Goal: Task Accomplishment & Management: Manage account settings

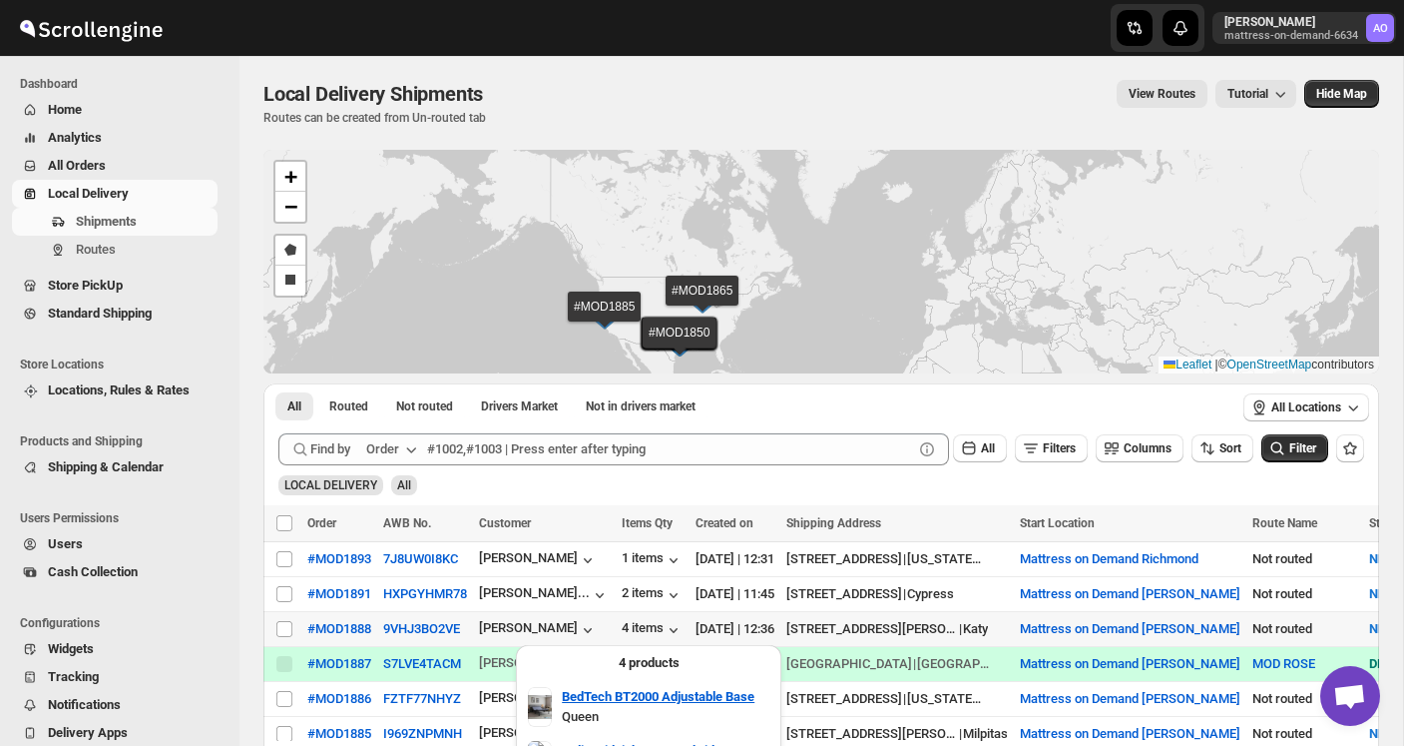
scroll to position [410, 0]
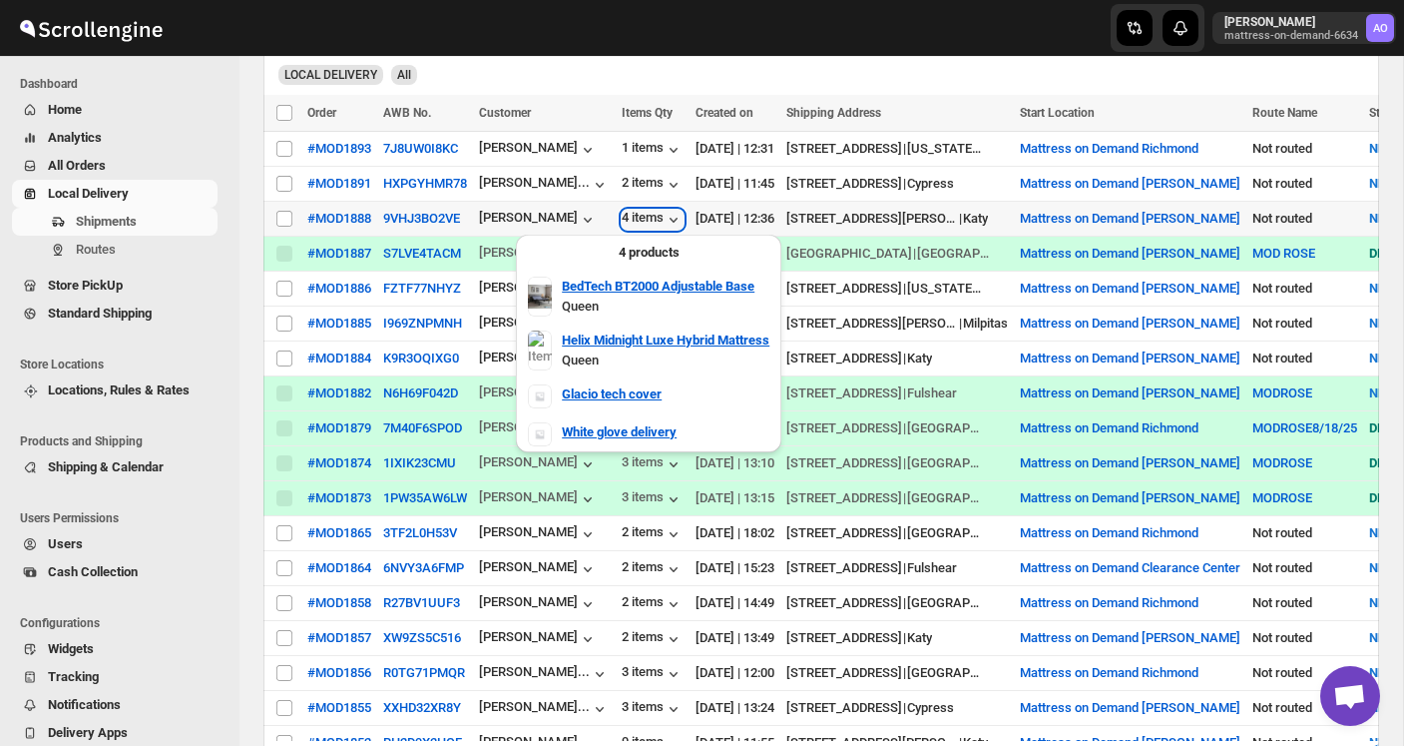
click at [662, 211] on div "4 items" at bounding box center [653, 220] width 62 height 20
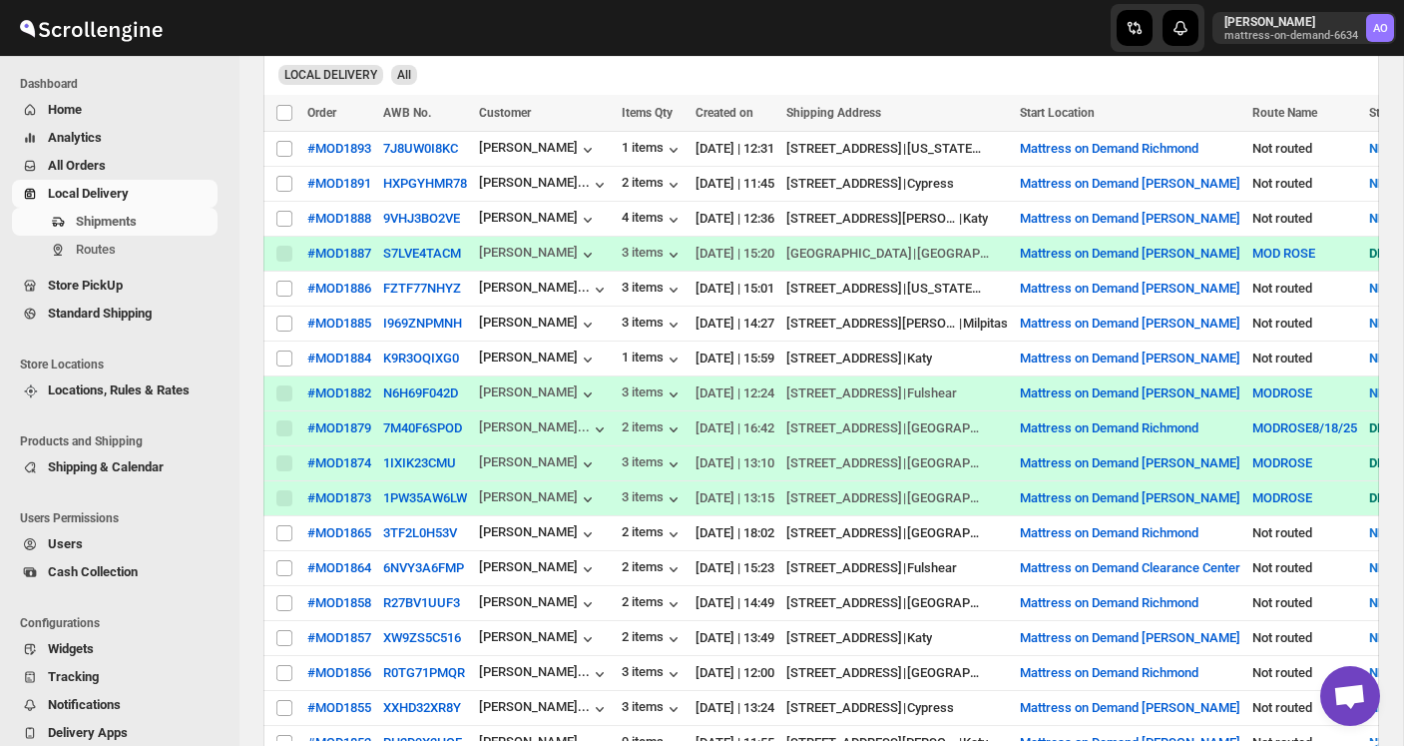
click at [1031, 21] on div "[PERSON_NAME] mattress-on-demand-6634 AO" at bounding box center [1173, 28] width 463 height 56
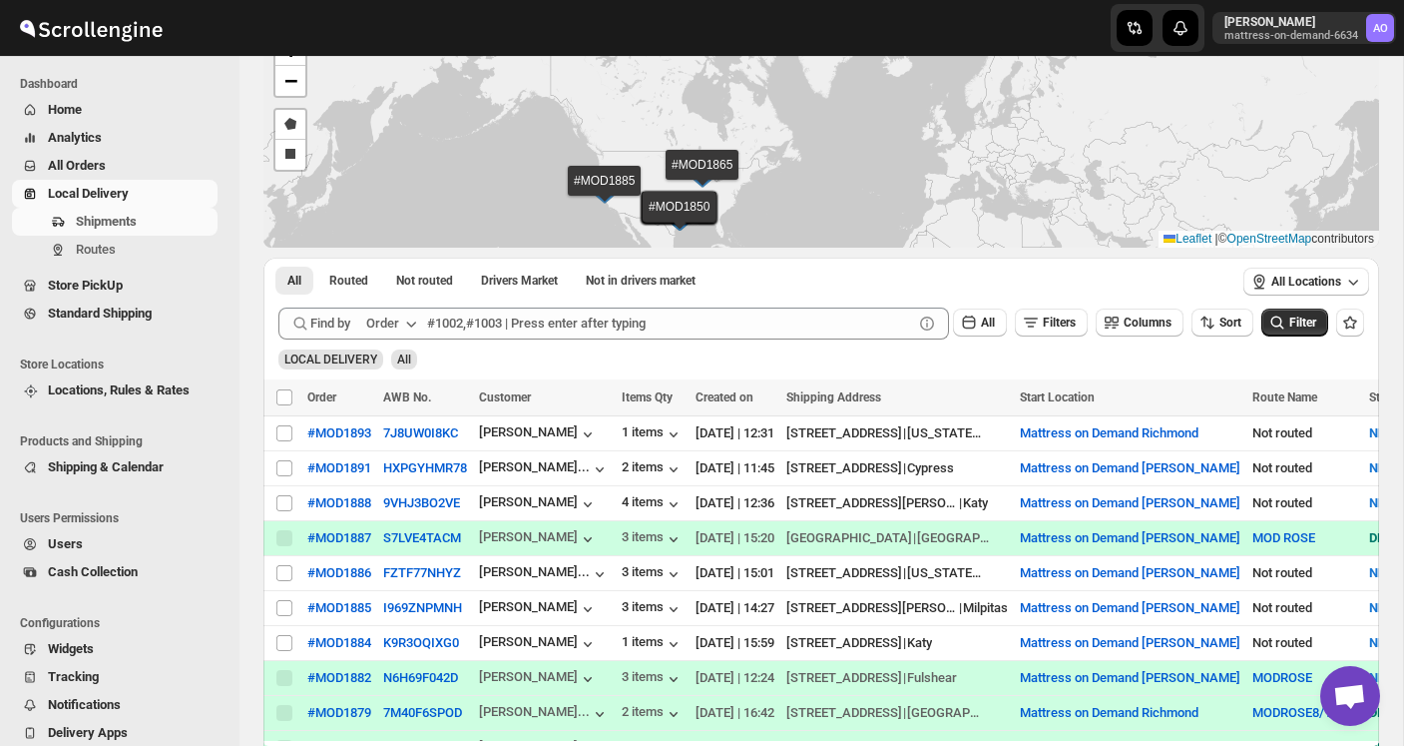
scroll to position [127, 0]
click at [643, 504] on div "4 items" at bounding box center [653, 503] width 62 height 20
click at [285, 500] on input "Select shipment" at bounding box center [284, 502] width 16 height 16
checkbox input "true"
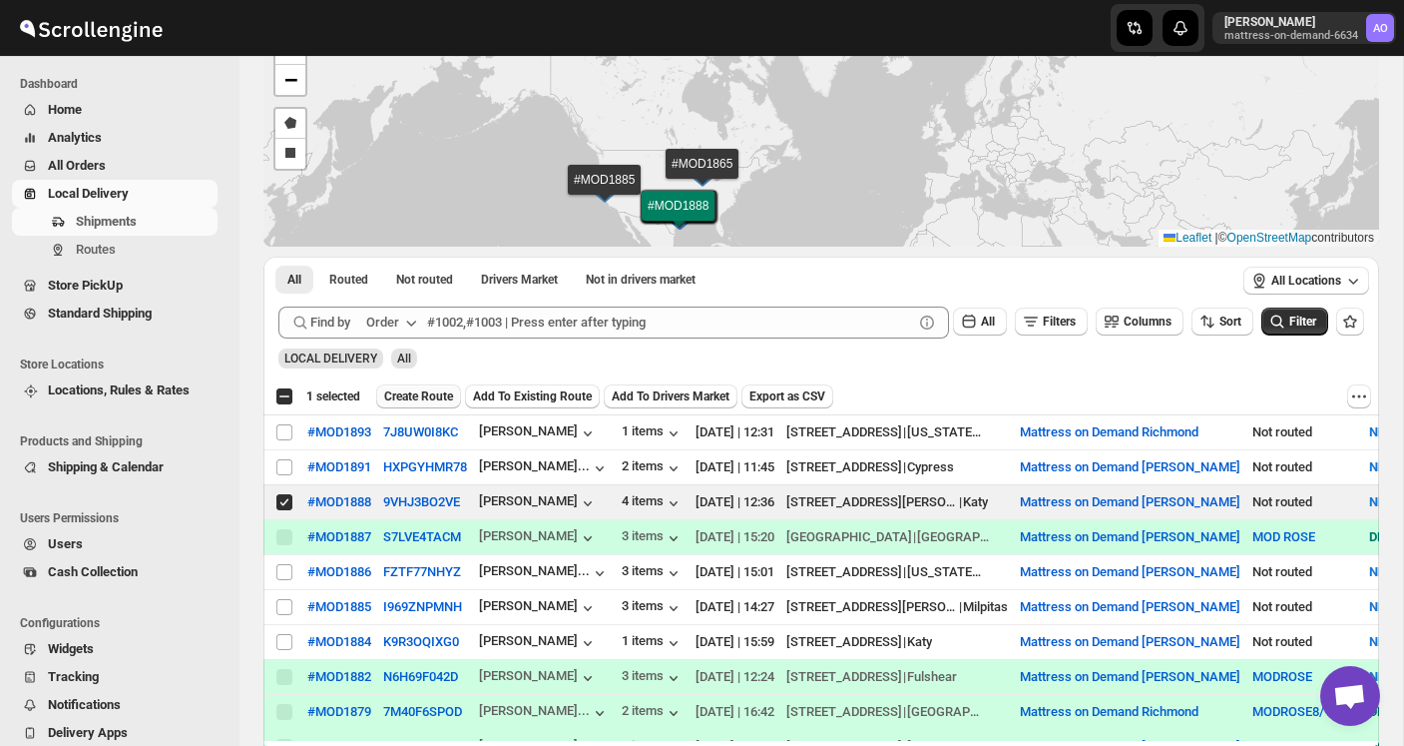
click at [422, 400] on span "Create Route" at bounding box center [418, 396] width 69 height 16
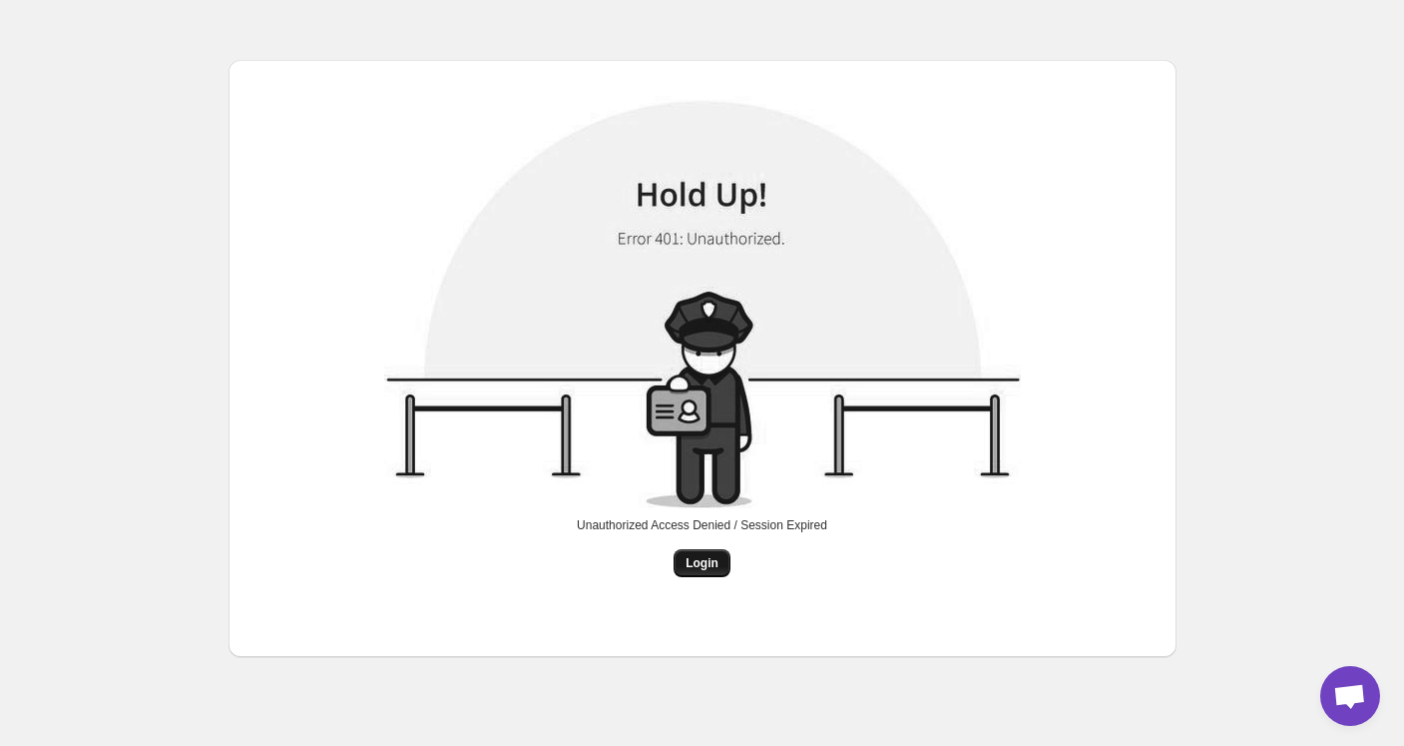
click at [713, 554] on button "Login" at bounding box center [702, 563] width 57 height 28
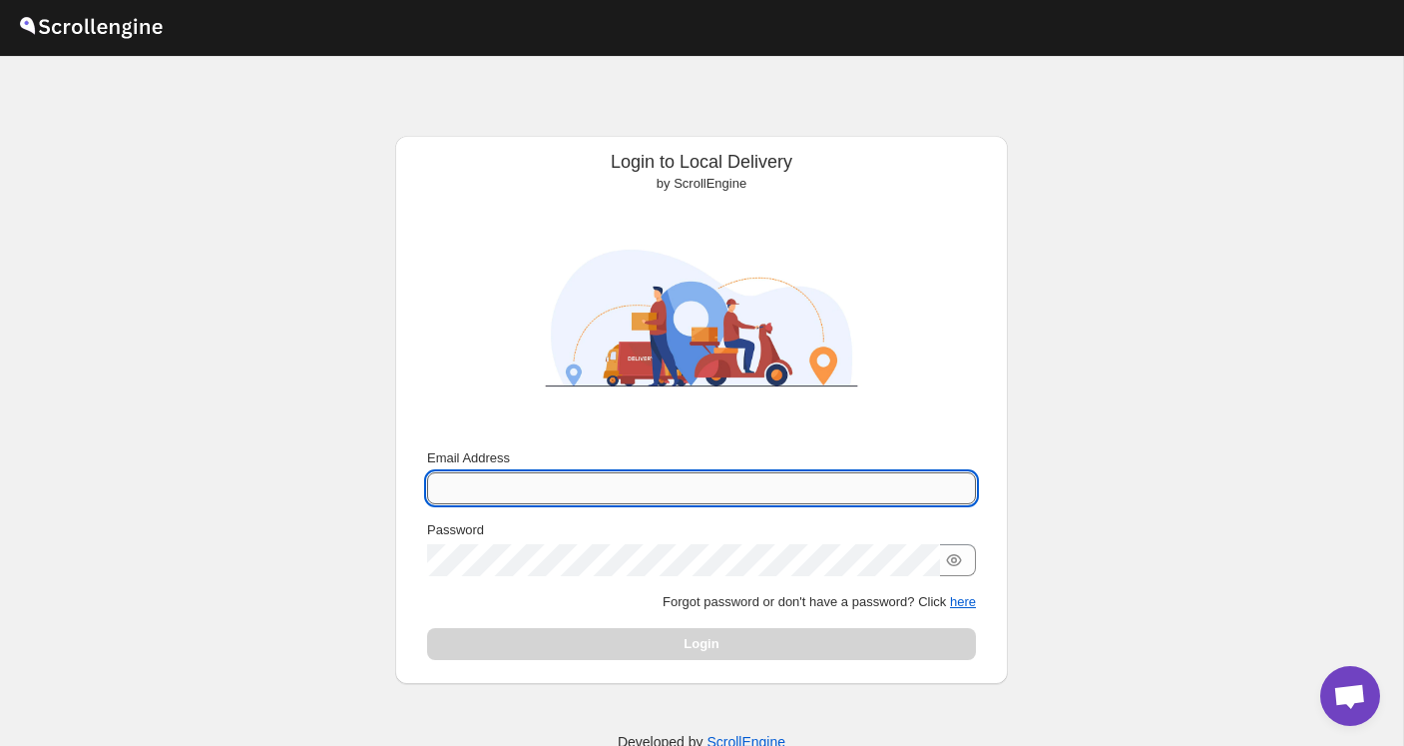
click at [500, 487] on input "Email Address" at bounding box center [701, 488] width 549 height 32
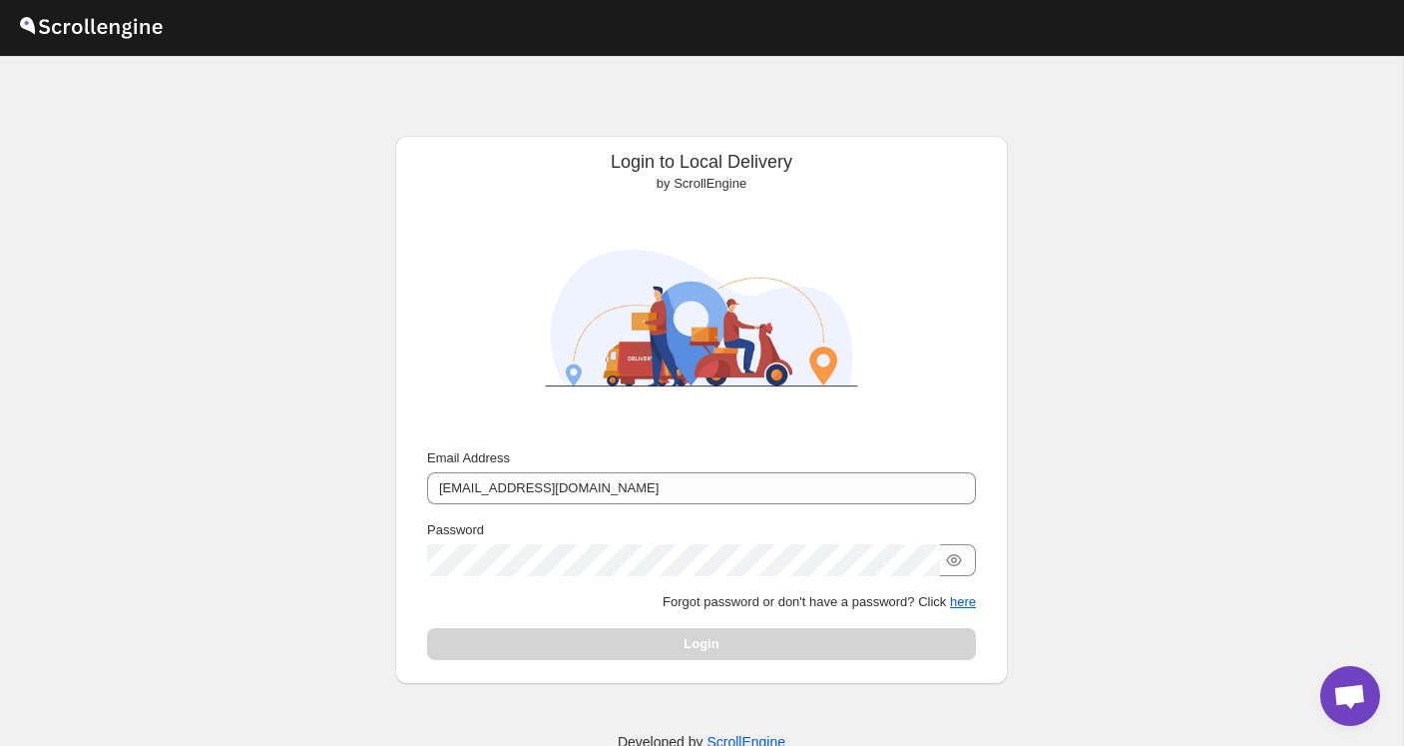
click at [420, 615] on div "Submit Email Address [EMAIL_ADDRESS][DOMAIN_NAME] Password Forgot password or d…" at bounding box center [701, 554] width 581 height 228
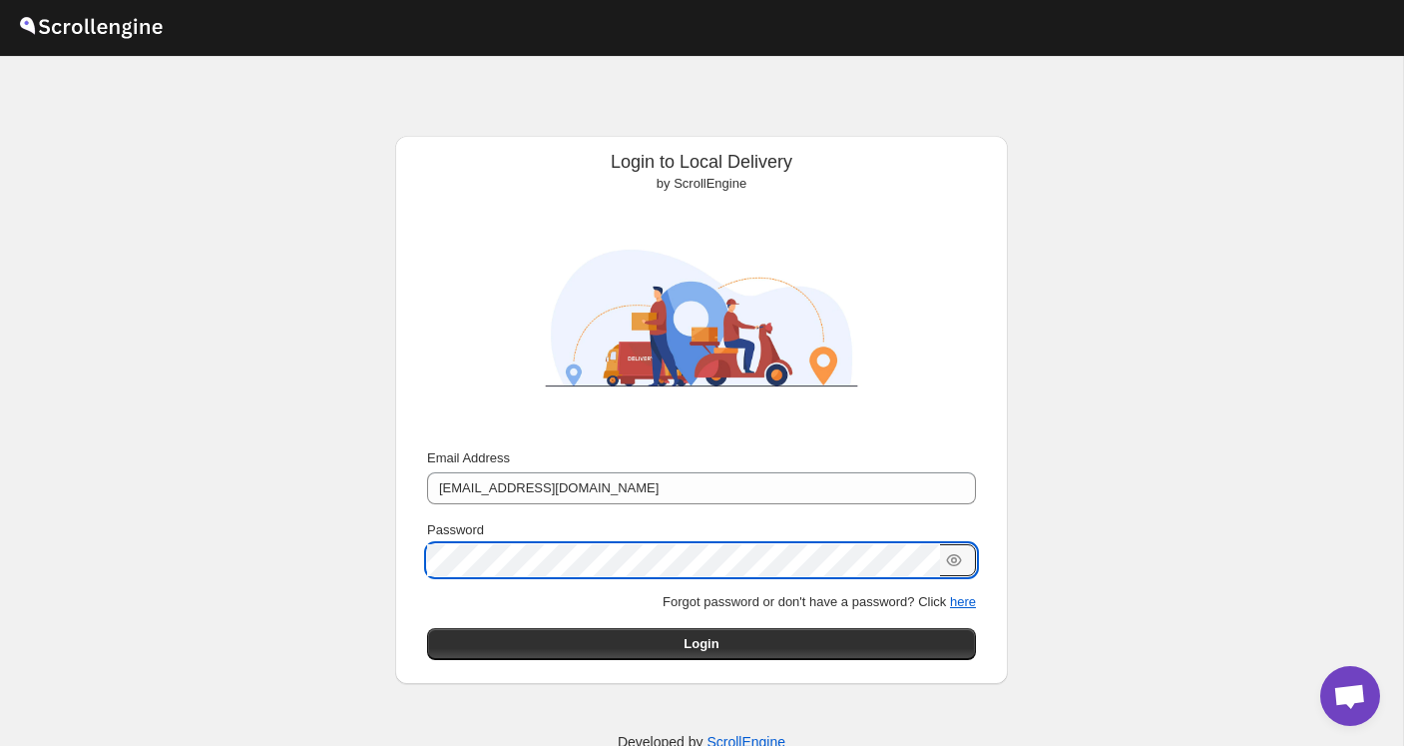
click at [453, 147] on button "Submit" at bounding box center [455, 146] width 57 height 21
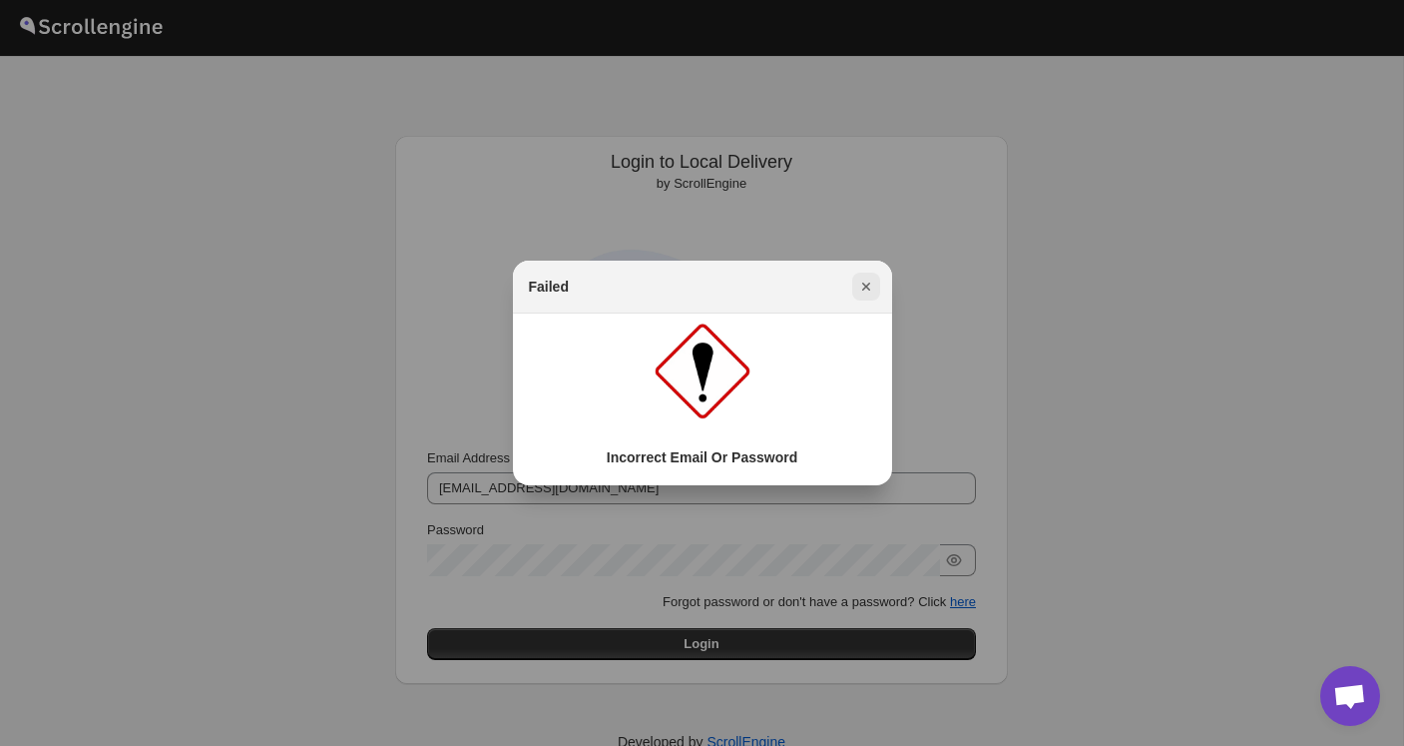
click at [875, 289] on icon "Close" at bounding box center [866, 286] width 20 height 20
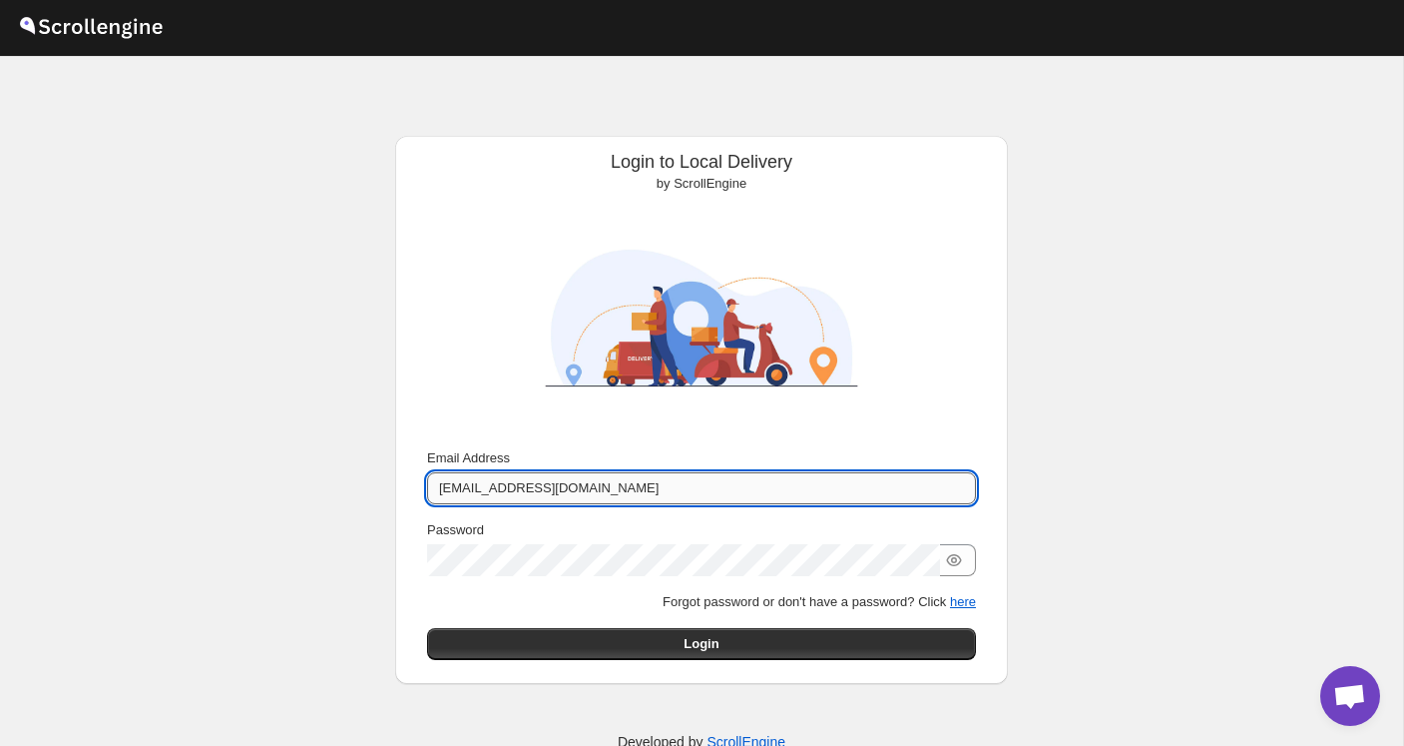
drag, startPoint x: 696, startPoint y: 471, endPoint x: 685, endPoint y: 475, distance: 11.7
click at [685, 475] on input "[EMAIL_ADDRESS][DOMAIN_NAME]" at bounding box center [701, 488] width 549 height 32
click at [690, 479] on input "[EMAIL_ADDRESS][DOMAIN_NAME]" at bounding box center [701, 488] width 549 height 32
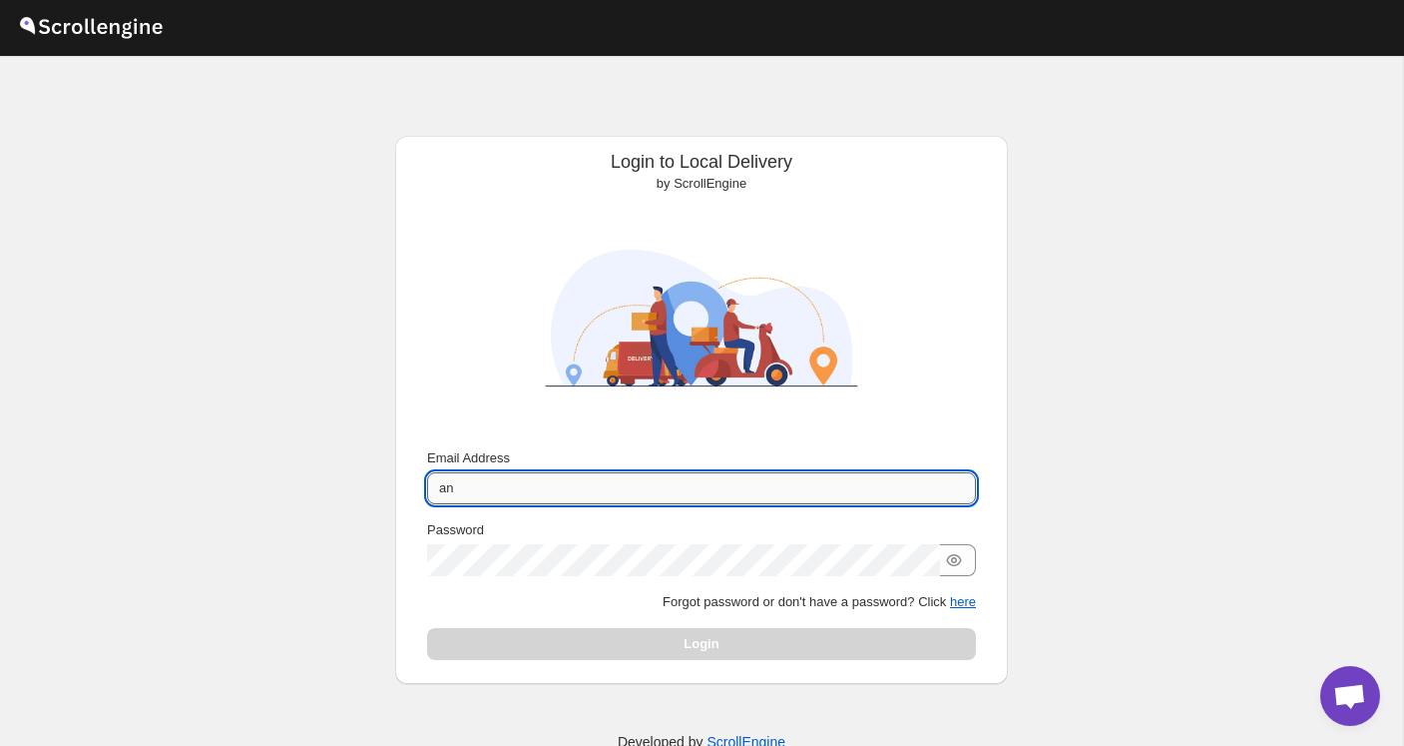
type input "a"
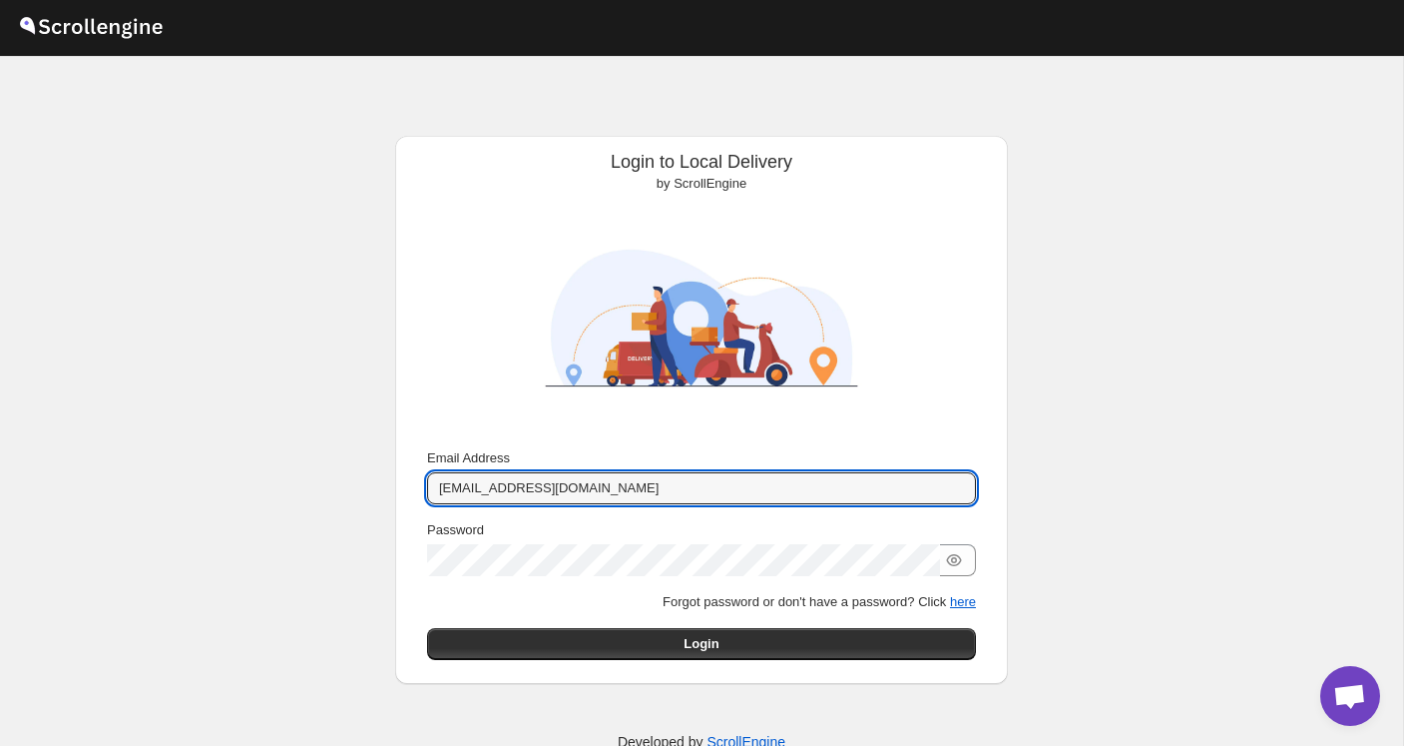
type input "[EMAIL_ADDRESS][DOMAIN_NAME]"
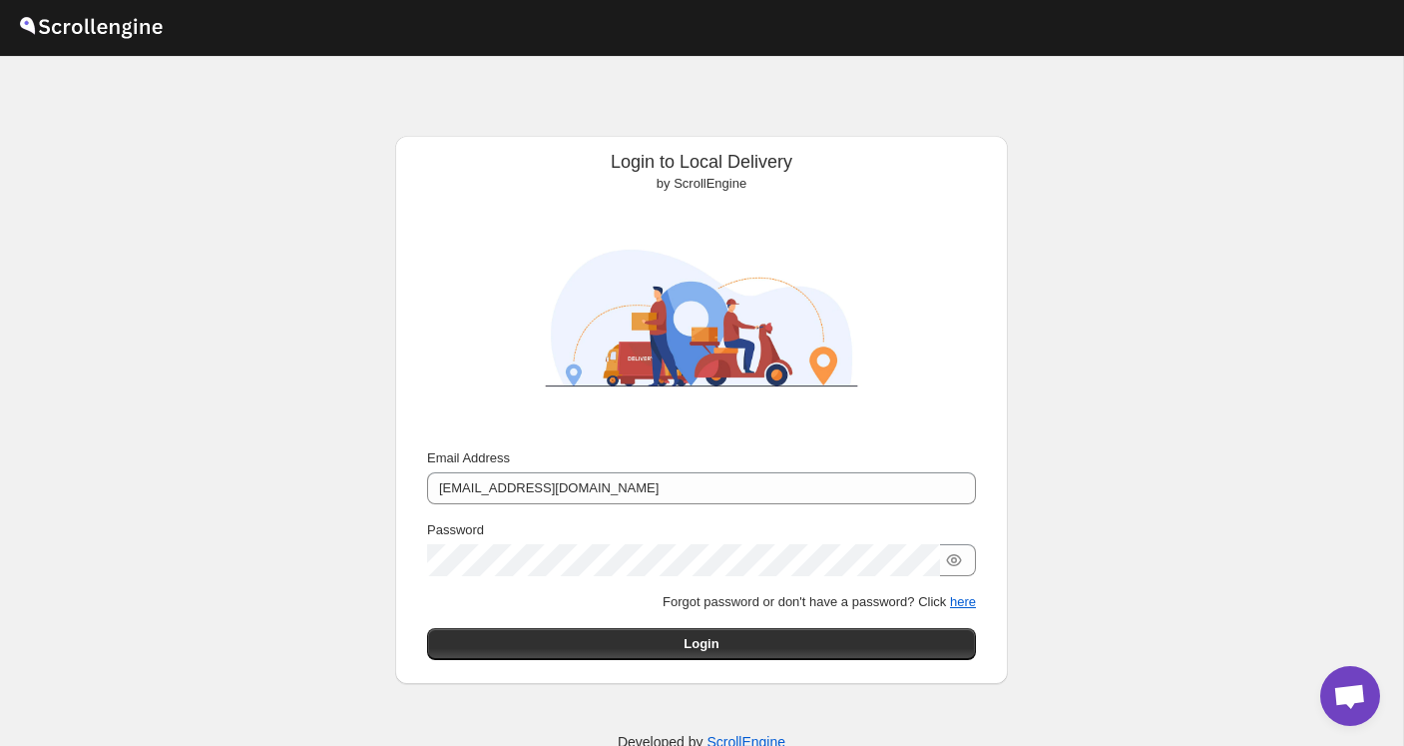
click at [460, 615] on div "Email Address [EMAIL_ADDRESS][DOMAIN_NAME] Password Forgot password or don't ha…" at bounding box center [701, 554] width 549 height 212
click at [958, 559] on icon "button" at bounding box center [954, 560] width 20 height 20
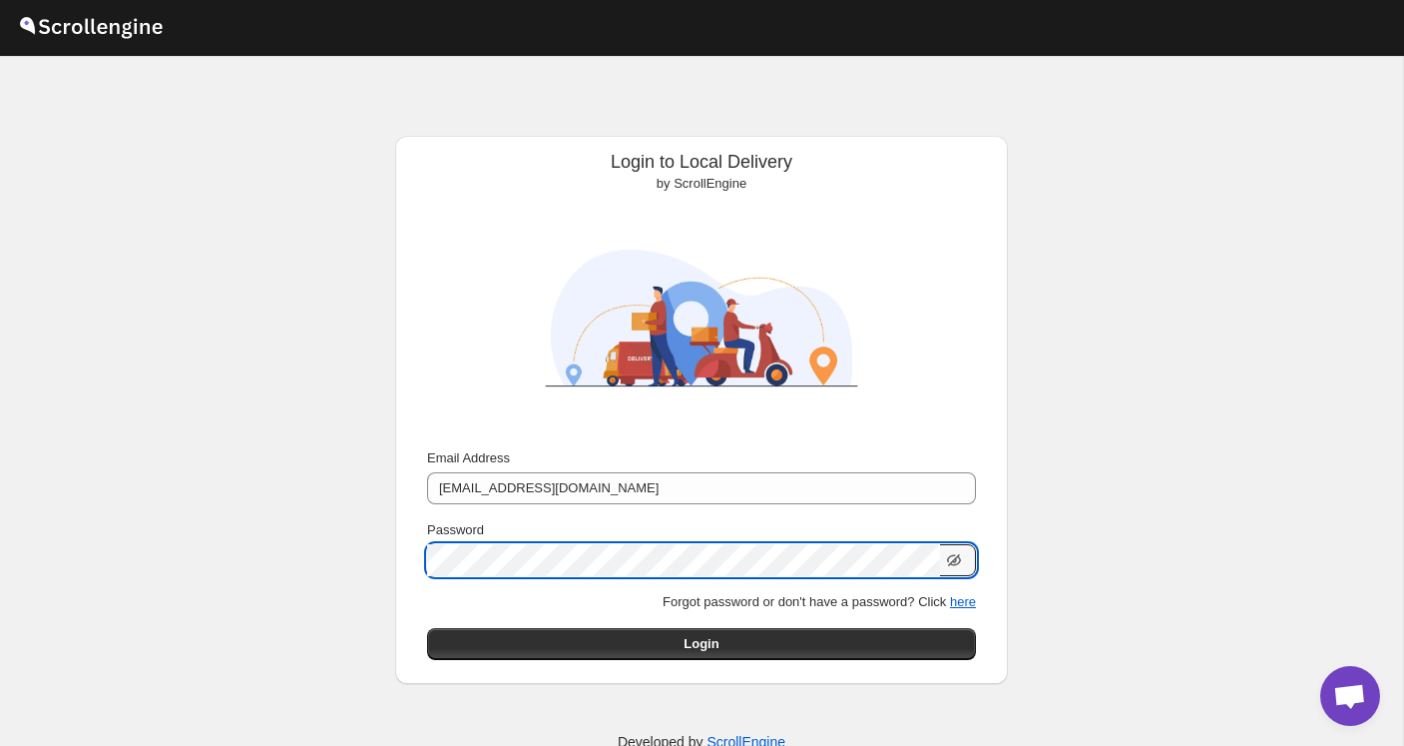
click at [453, 147] on button "Submit" at bounding box center [455, 146] width 57 height 21
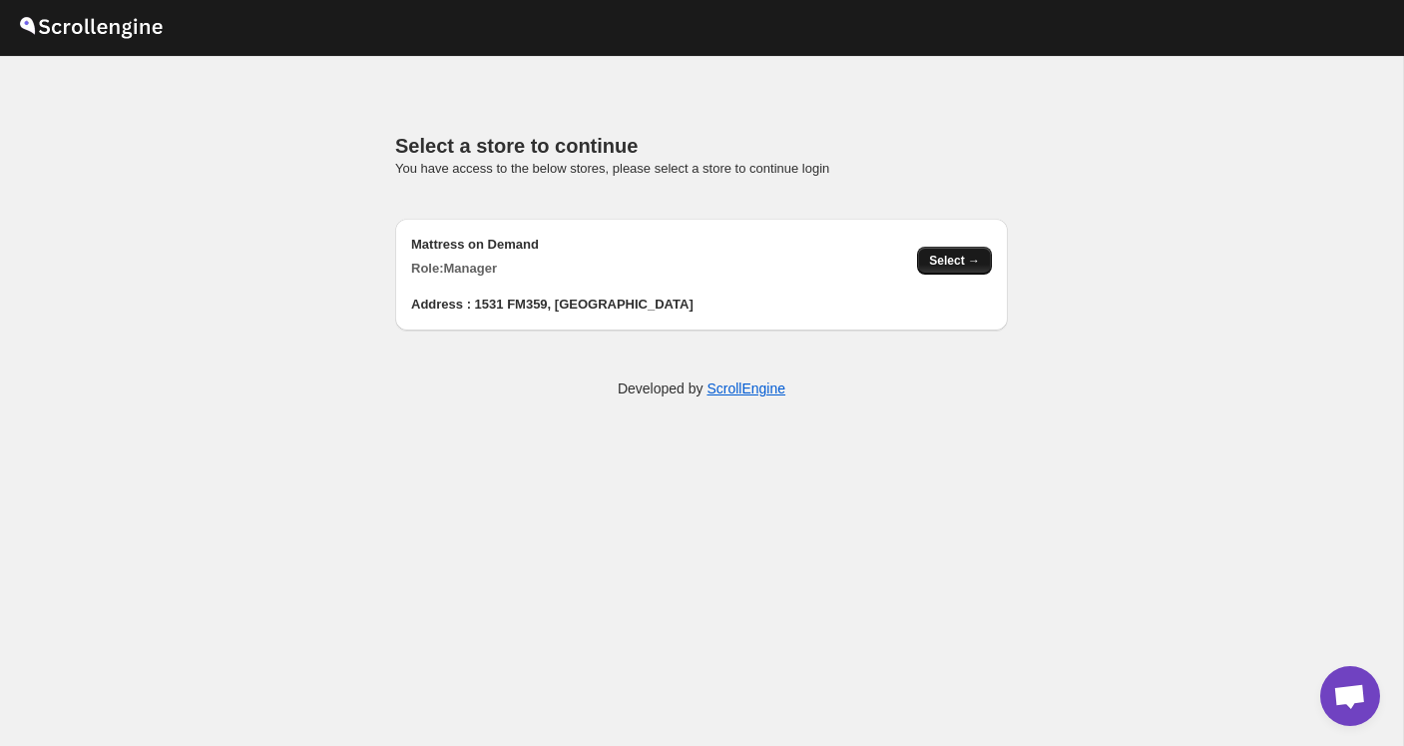
click at [963, 261] on span "Select →" at bounding box center [954, 261] width 51 height 16
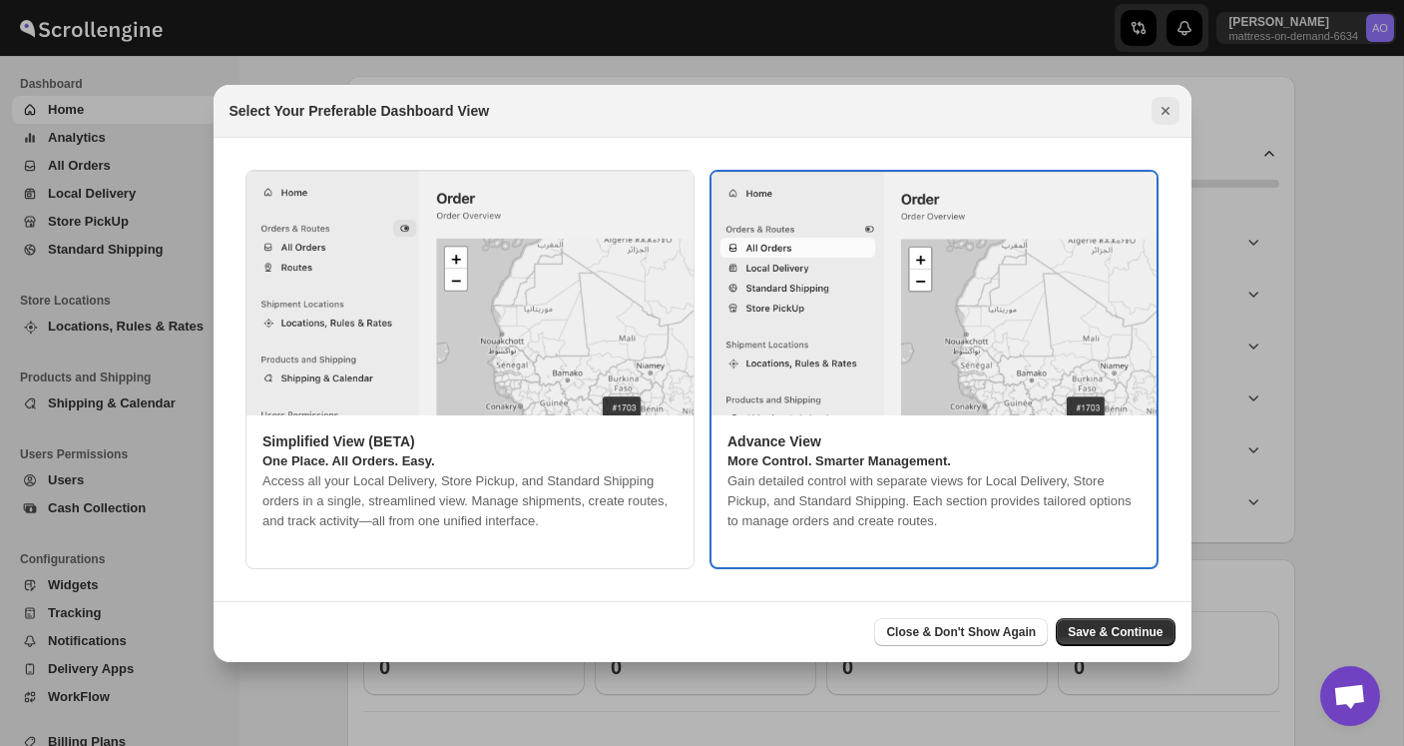
click at [1164, 109] on icon "Close" at bounding box center [1165, 111] width 8 height 8
